Goal: Task Accomplishment & Management: Use online tool/utility

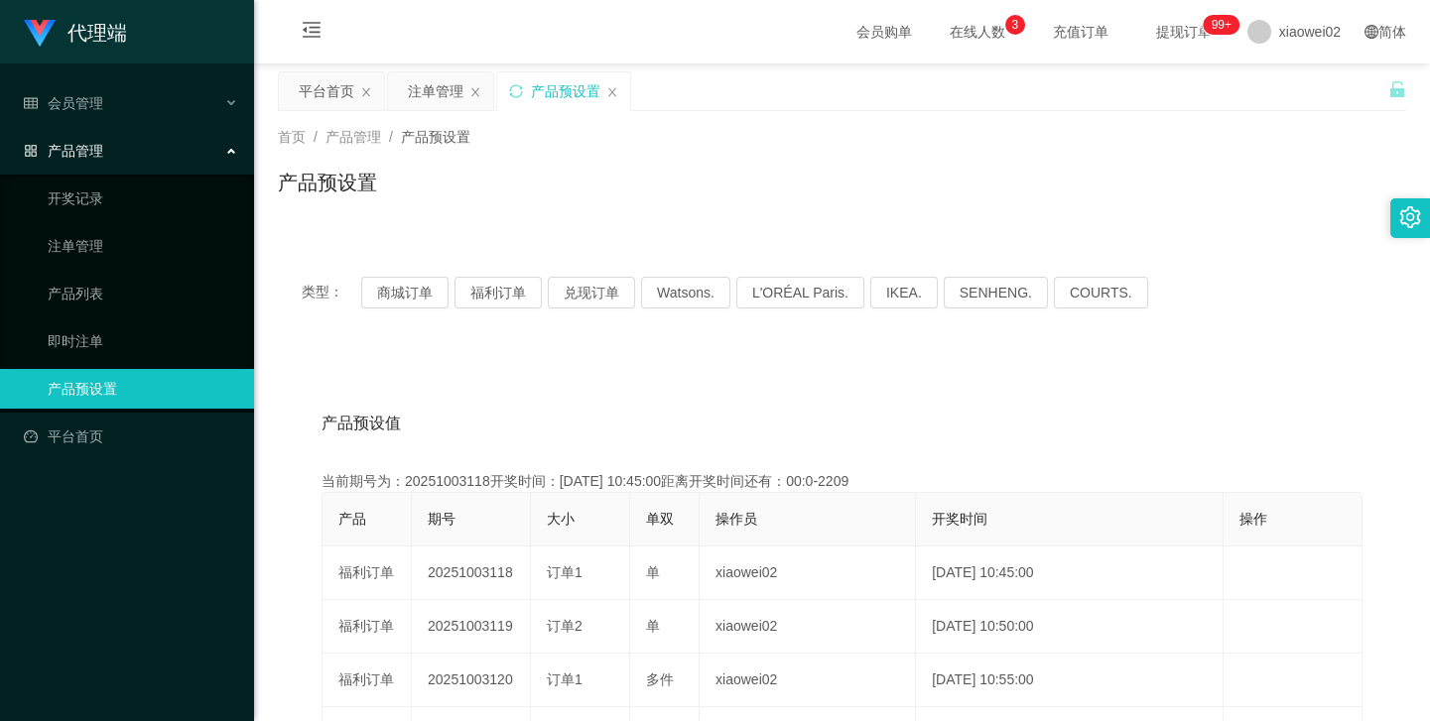
scroll to position [89, 0]
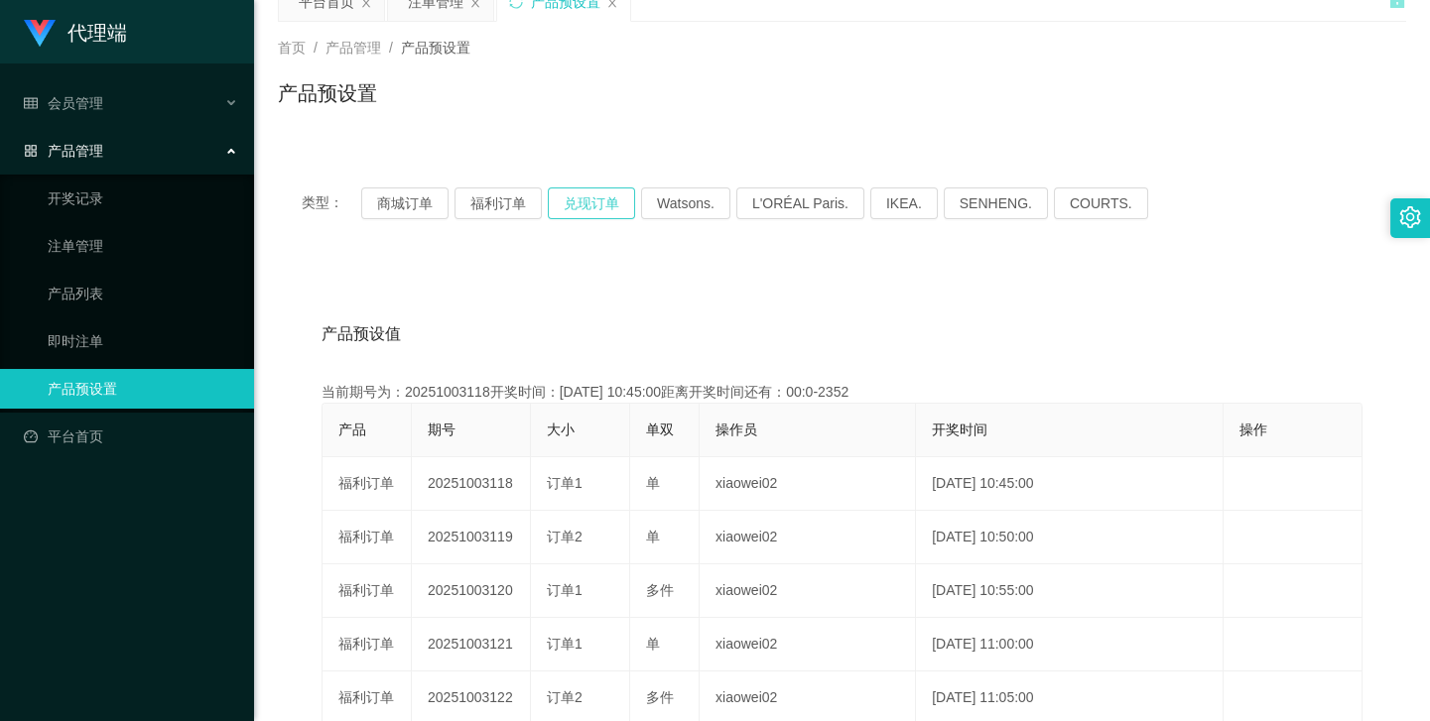
drag, startPoint x: 576, startPoint y: 256, endPoint x: 565, endPoint y: 209, distance: 47.9
click at [576, 254] on div "类型： 商城订单 福利订单 兑现订单 Watsons. L'ORÉAL Paris. IKEA. [GEOGRAPHIC_DATA]. COURTS. 产品预…" at bounding box center [842, 622] width 1128 height 917
click at [565, 198] on button "兑现订单" at bounding box center [591, 204] width 87 height 32
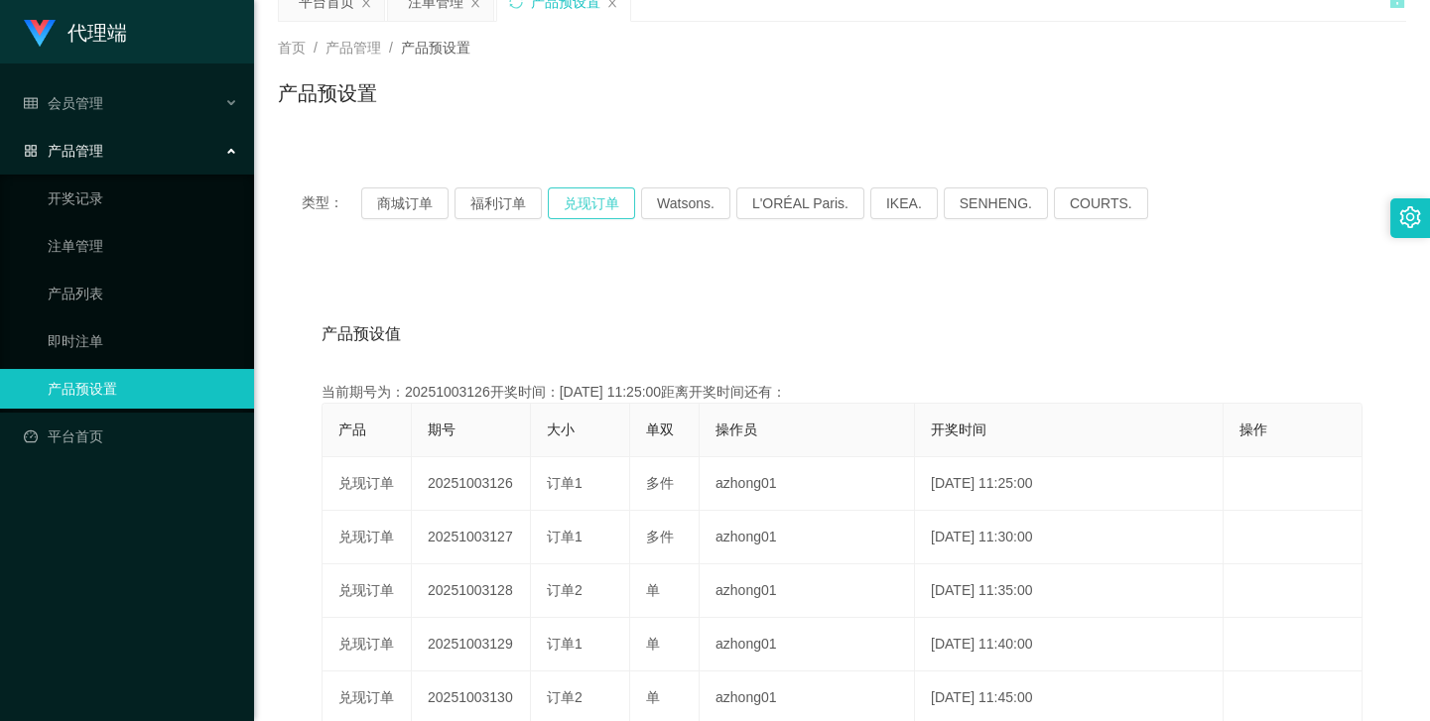
click at [565, 198] on button "兑现订单" at bounding box center [591, 204] width 87 height 32
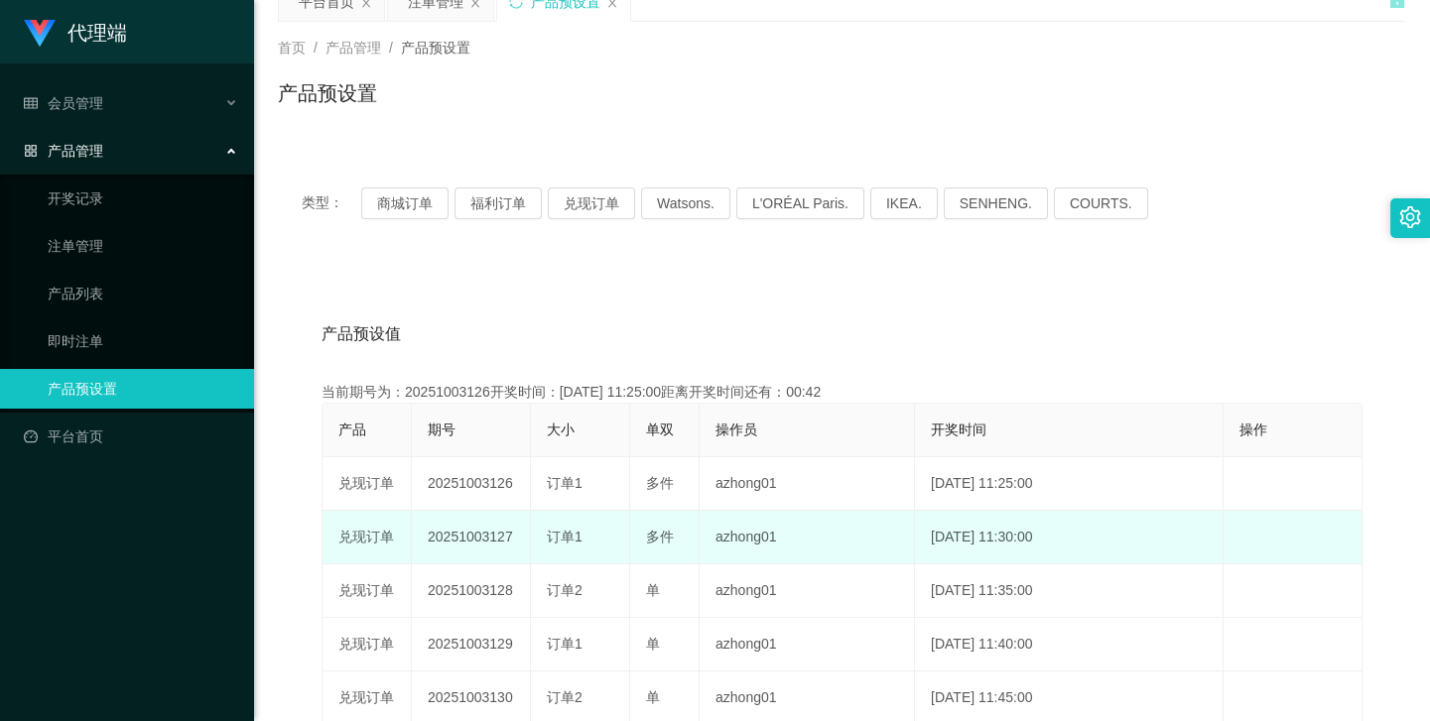
click at [485, 536] on td "20251003127" at bounding box center [471, 538] width 119 height 54
copy td "20251003127"
click at [493, 535] on td "20251003127" at bounding box center [471, 538] width 119 height 54
